Goal: Find contact information: Find contact information

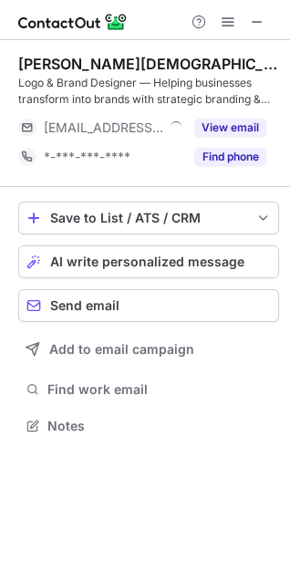
scroll to position [413, 290]
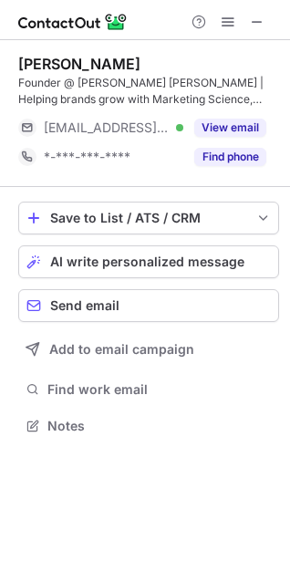
scroll to position [413, 290]
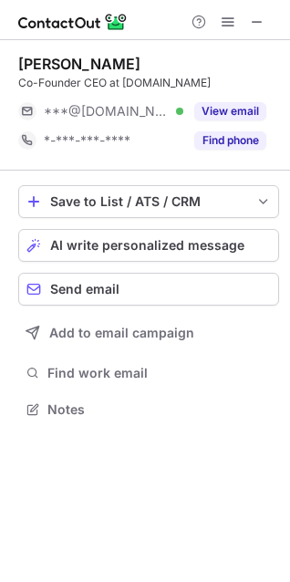
scroll to position [397, 290]
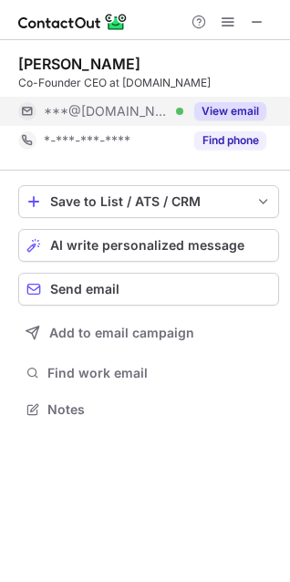
click at [171, 113] on div "***@gmail.com Verified" at bounding box center [114, 111] width 140 height 16
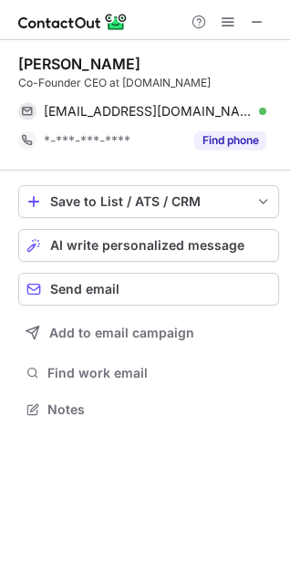
scroll to position [413, 290]
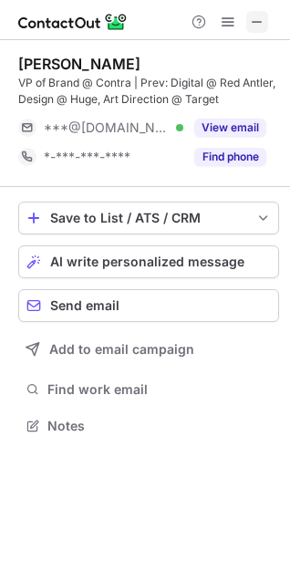
click at [262, 18] on span at bounding box center [257, 22] width 15 height 15
